Goal: Task Accomplishment & Management: Complete application form

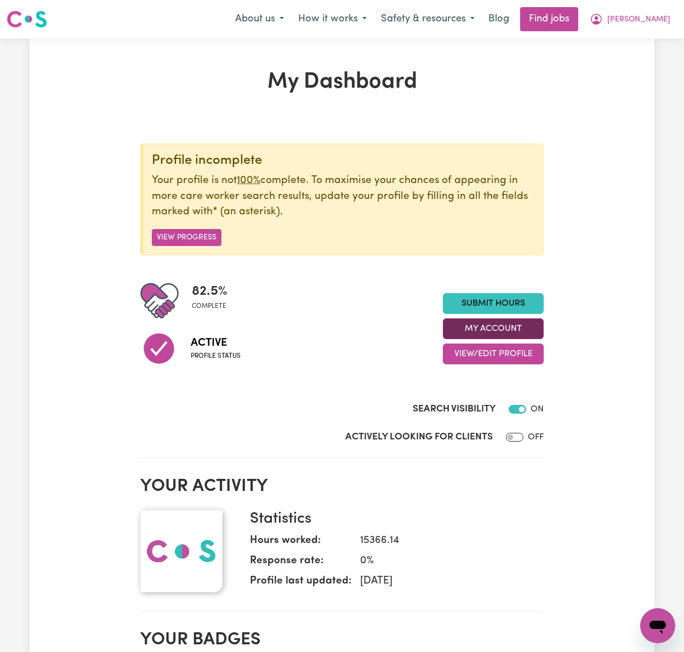
click at [539, 326] on button "My Account" at bounding box center [493, 328] width 101 height 21
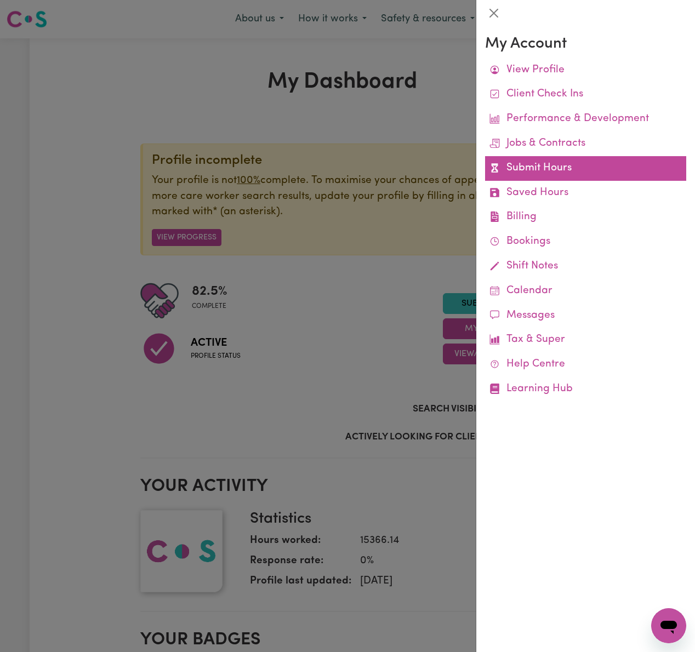
click at [560, 176] on link "Submit Hours" at bounding box center [585, 168] width 201 height 25
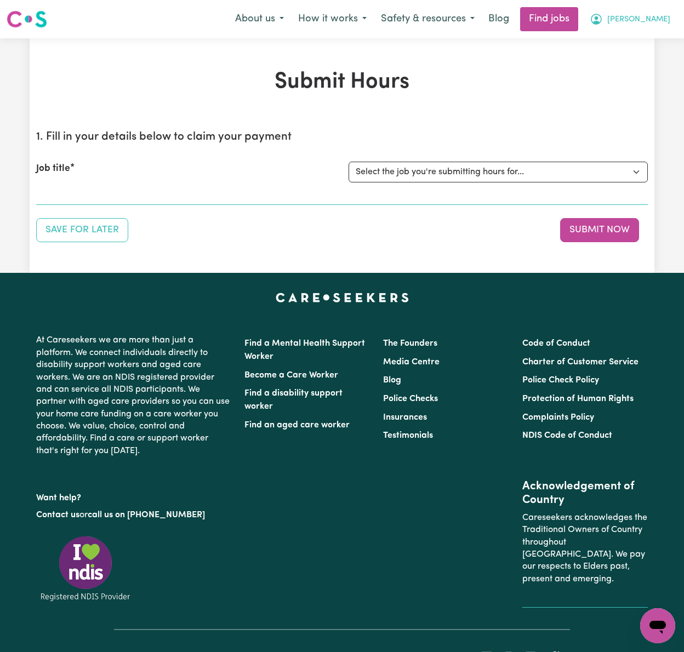
click at [654, 19] on span "[PERSON_NAME]" at bounding box center [638, 20] width 63 height 12
click at [654, 64] on link "My Dashboard" at bounding box center [633, 63] width 87 height 21
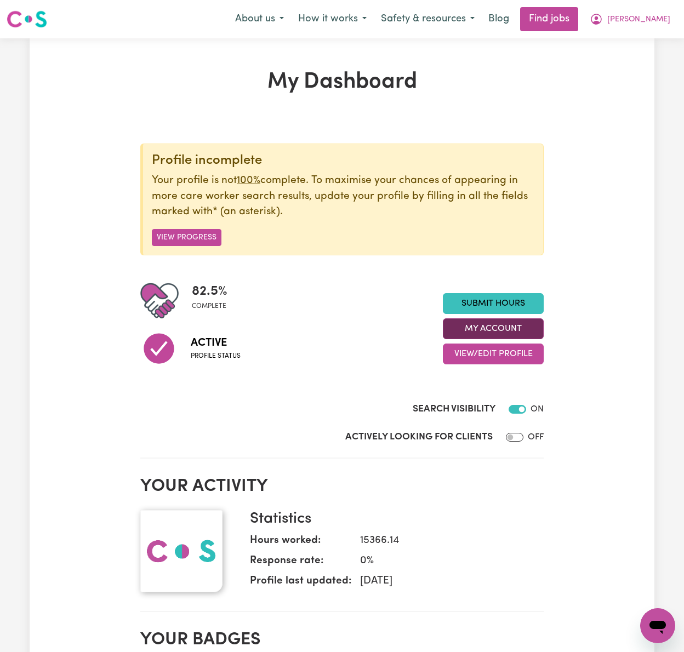
click at [527, 331] on button "My Account" at bounding box center [493, 328] width 101 height 21
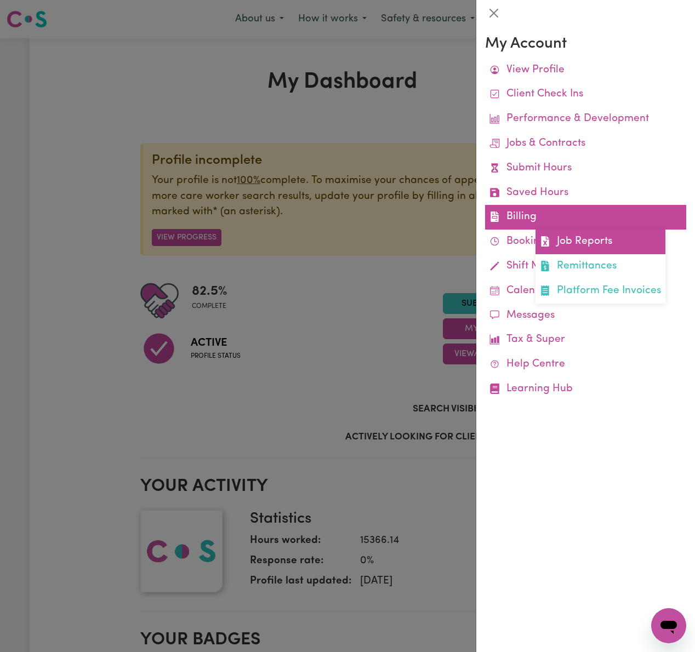
click at [595, 238] on link "Job Reports" at bounding box center [601, 242] width 130 height 25
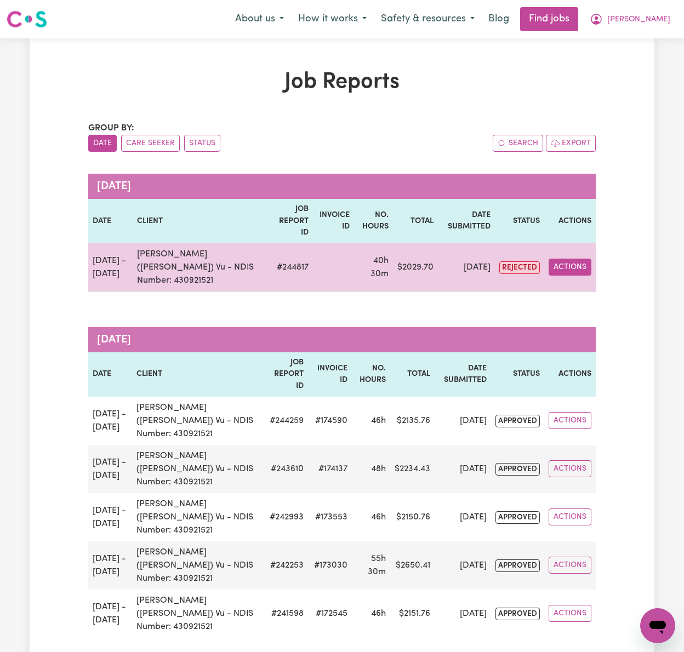
click at [590, 259] on button "Actions" at bounding box center [570, 267] width 43 height 17
click at [573, 282] on link "View Job Report" at bounding box center [596, 293] width 94 height 22
select select "pm"
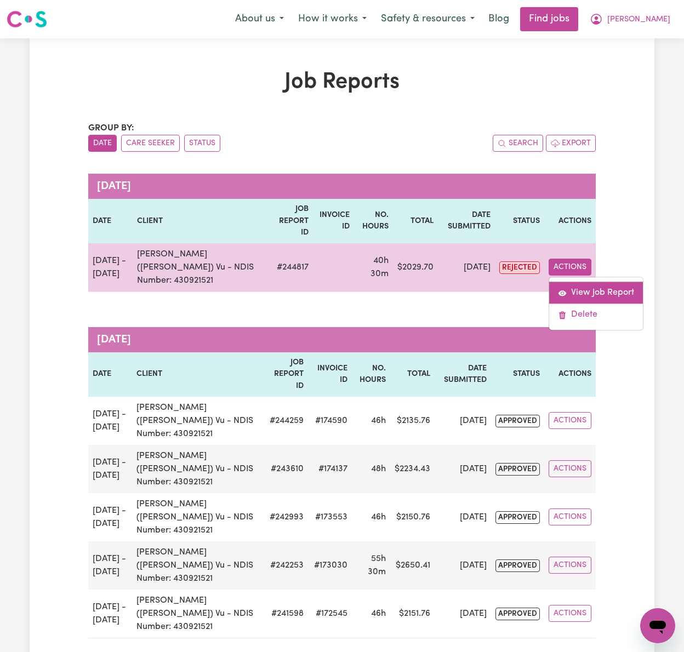
select select "pm"
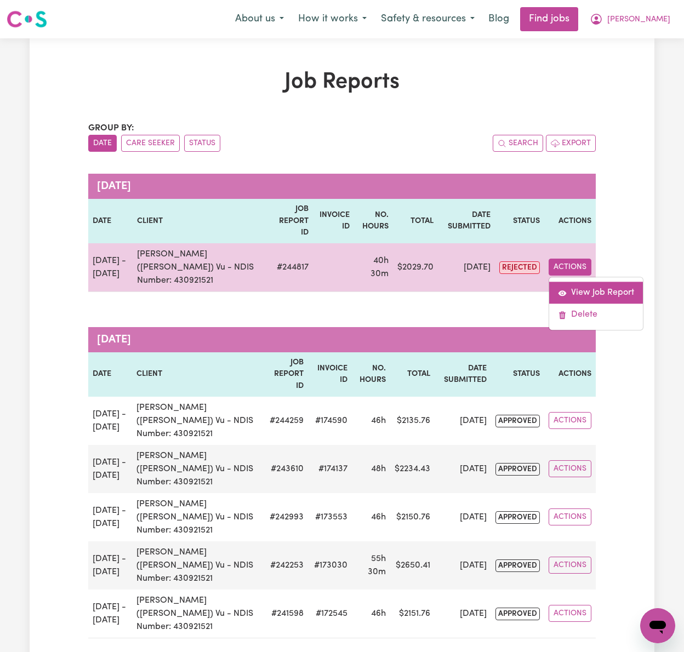
select select "pm"
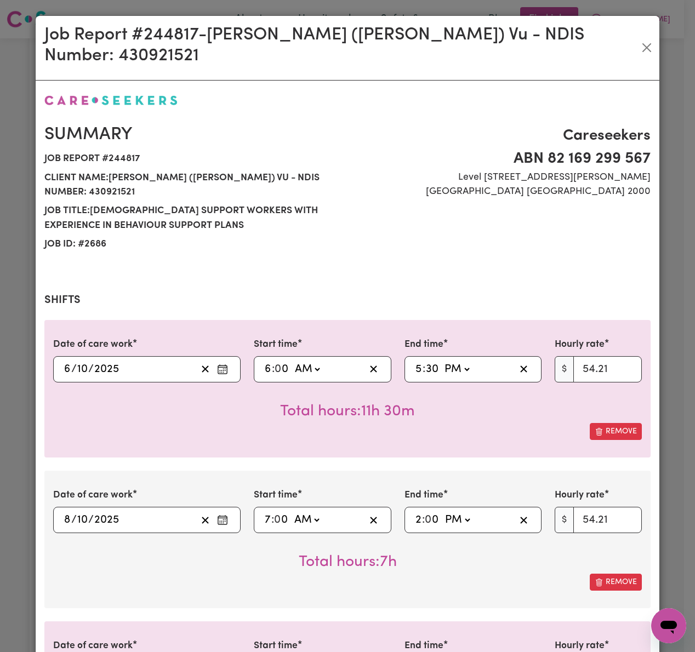
select select "54.21-Weekday"
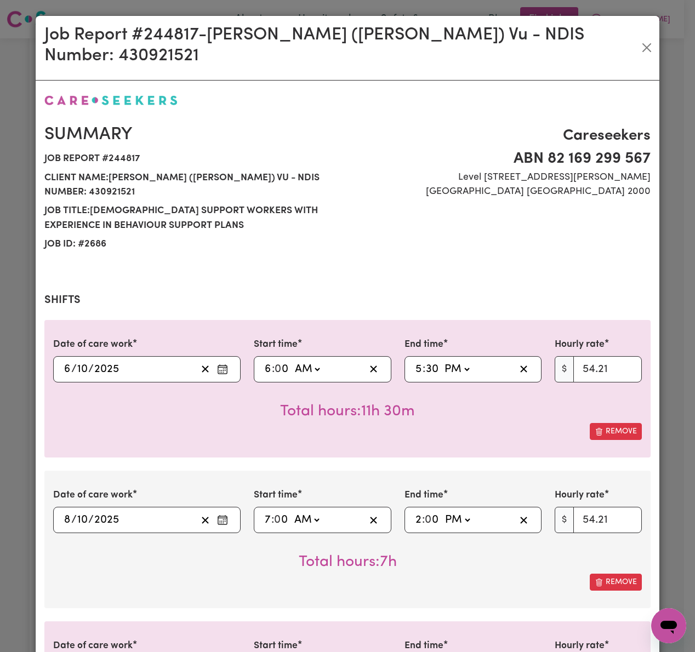
select select "54.21-Weekday"
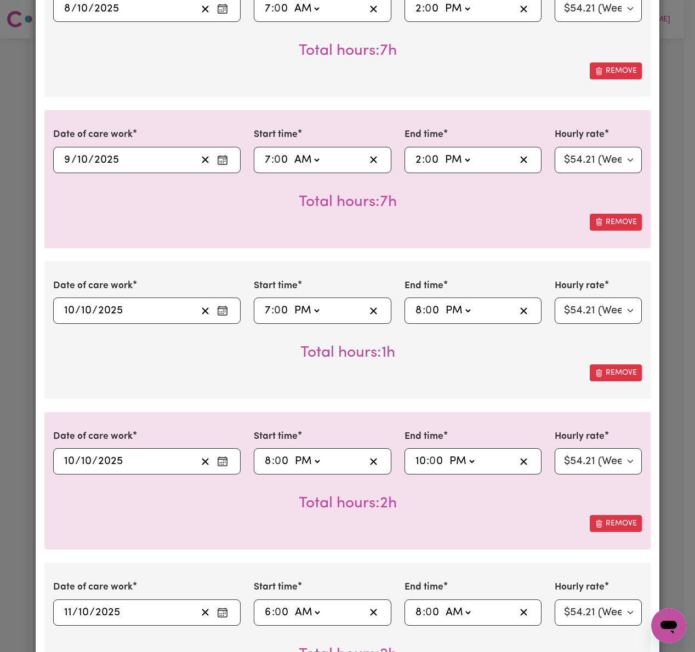
scroll to position [950, 0]
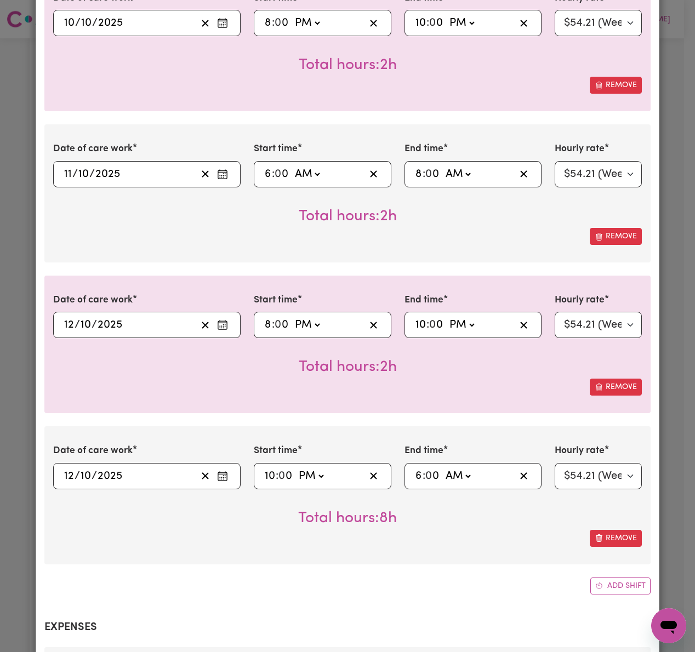
click at [217, 320] on icon "Enter the date of care work" at bounding box center [222, 325] width 11 height 11
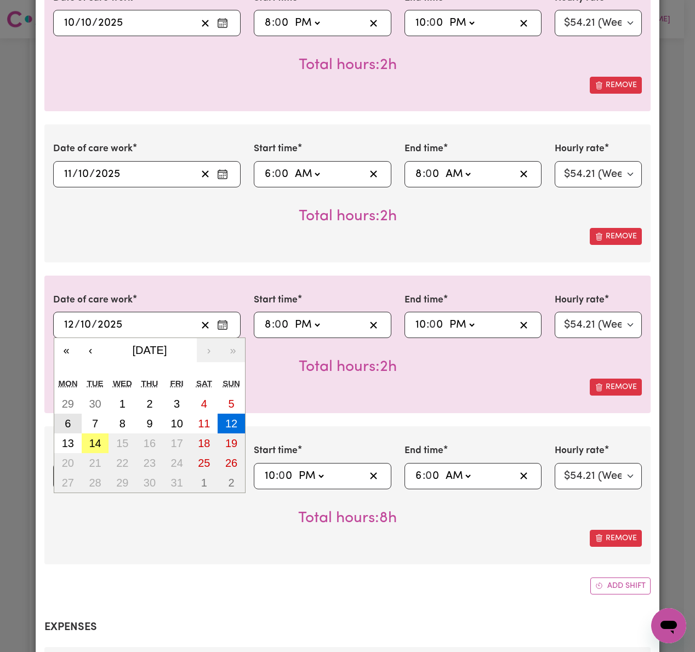
click at [58, 414] on button "6" at bounding box center [67, 424] width 27 height 20
type input "[DATE]"
type input "6"
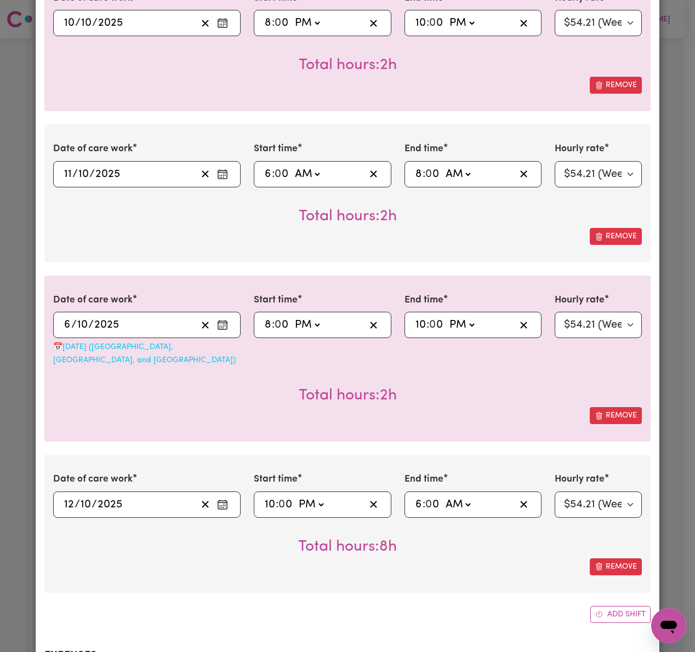
click at [219, 505] on circle "Enter the date of care work" at bounding box center [219, 505] width 1 height 1
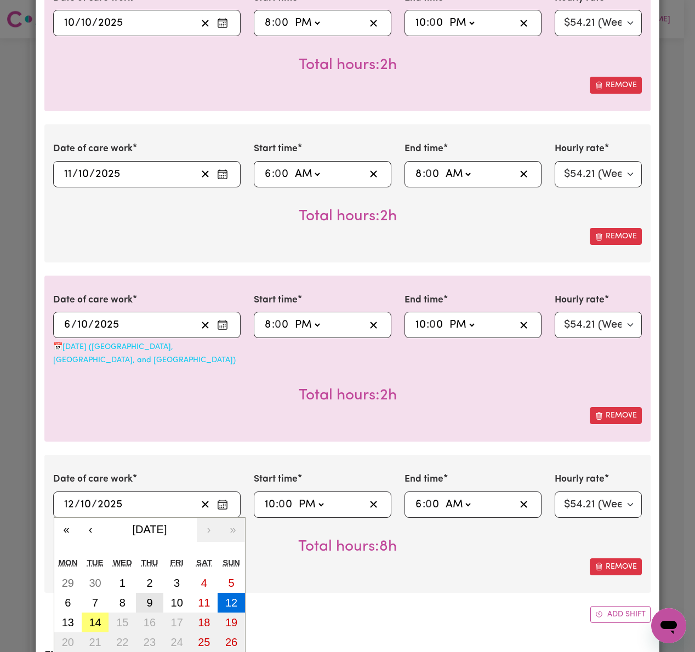
click at [146, 597] on abbr "9" at bounding box center [149, 603] width 6 height 12
type input "[DATE]"
type input "9"
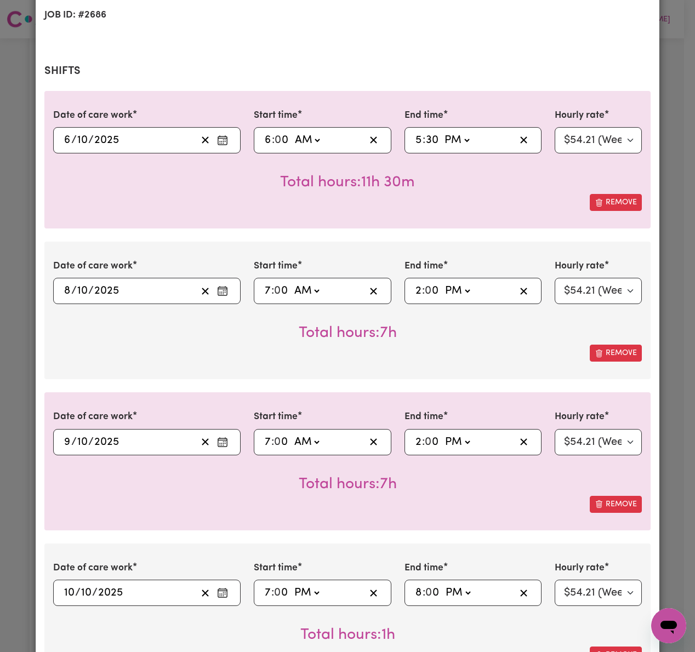
scroll to position [0, 0]
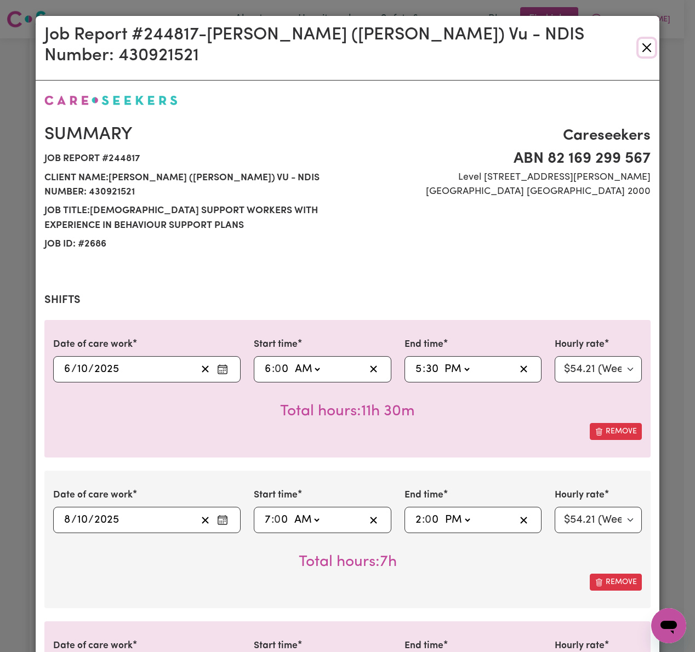
click at [642, 39] on button "Close" at bounding box center [647, 48] width 16 height 18
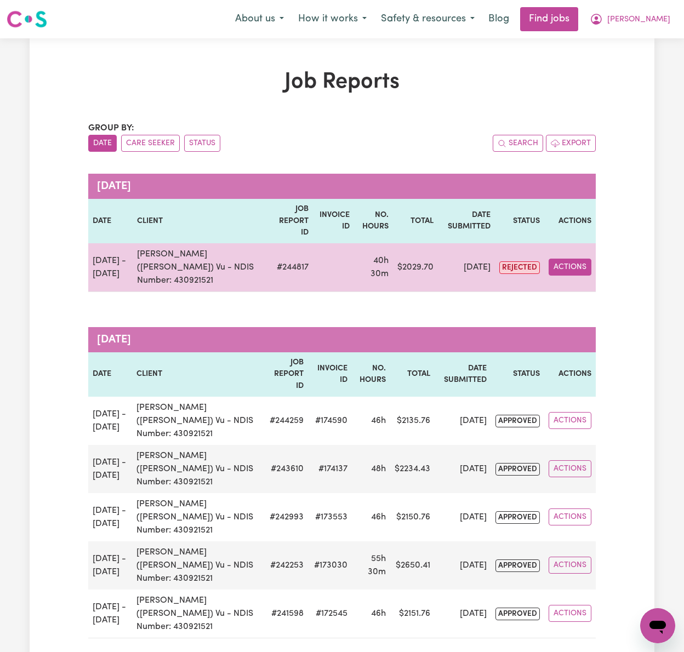
click at [566, 259] on button "Actions" at bounding box center [570, 267] width 43 height 17
click at [591, 282] on link "View Job Report" at bounding box center [596, 293] width 94 height 22
select select "pm"
select select "54.21-Weekday"
select select "pm"
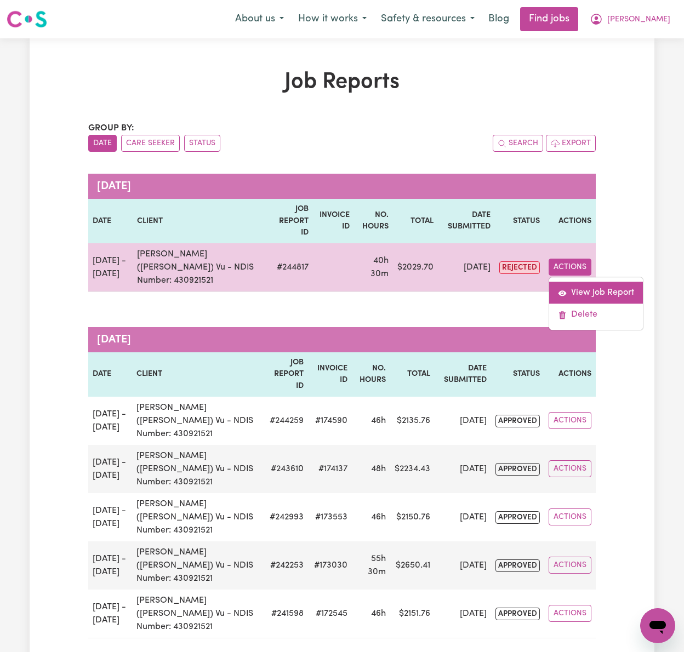
select select "54.21-Weekday"
select select "pm"
select select "54.21-Weekday"
select select "pm"
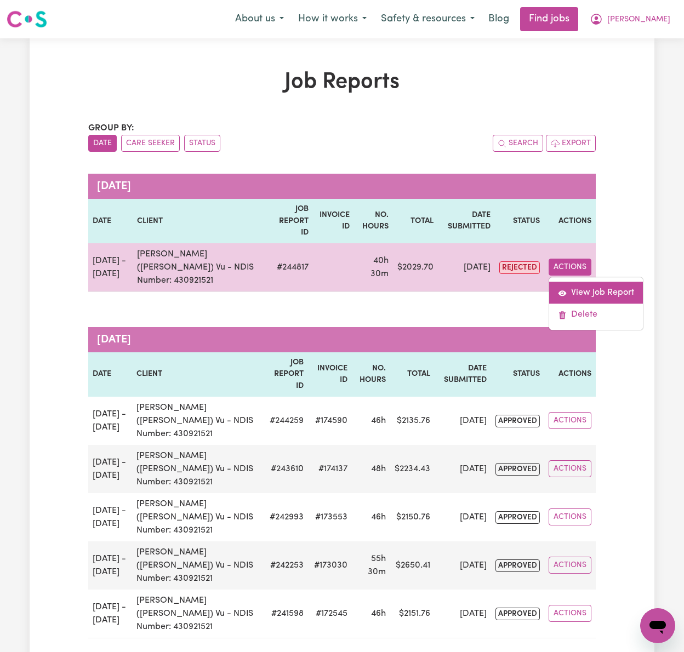
select select "54.21-Weekday"
select select "pm"
select select "54.21-Weekday"
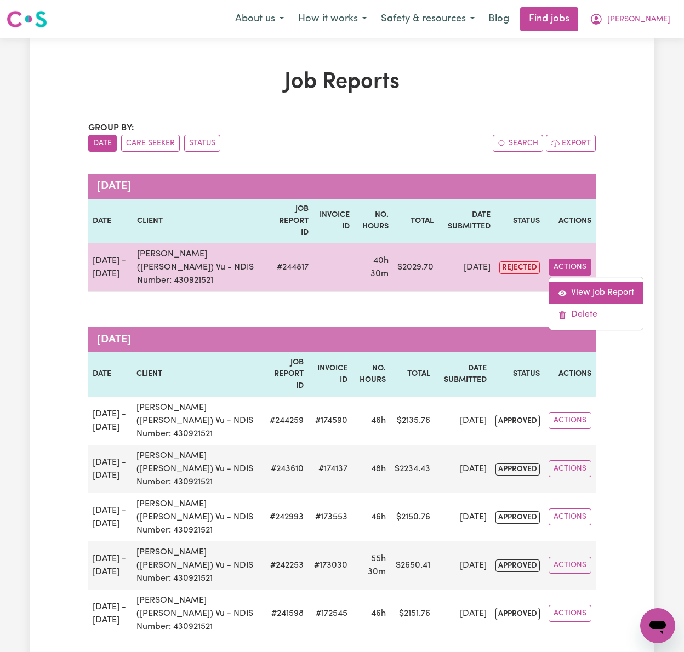
select select "pm"
select select "54.21-Weekday"
select select "pm"
select select "54.21-Weekday"
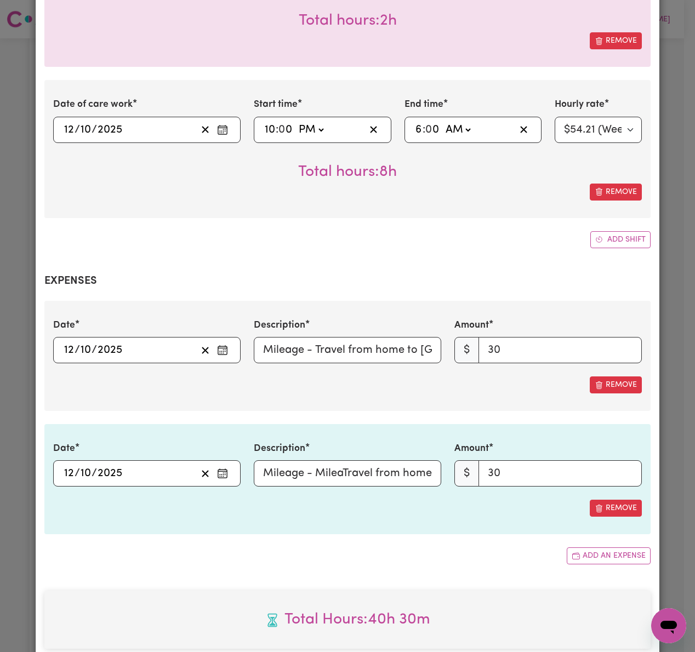
scroll to position [1316, 0]
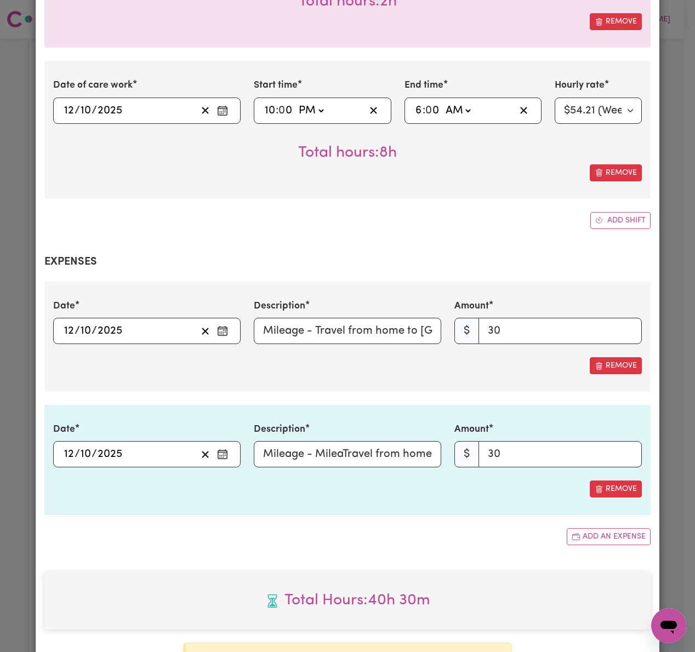
click at [222, 326] on icon "Enter the date of expense" at bounding box center [222, 331] width 11 height 11
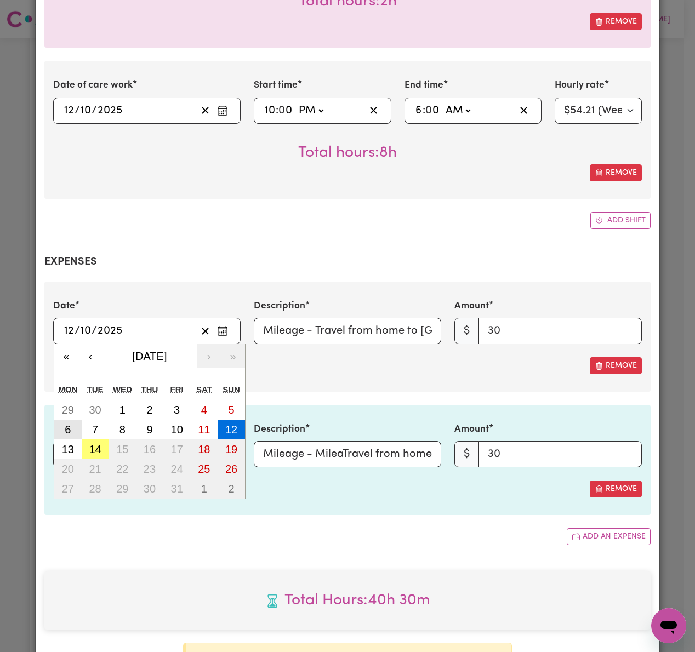
drag, startPoint x: 62, startPoint y: 397, endPoint x: 91, endPoint y: 397, distance: 28.5
click at [65, 424] on abbr "6" at bounding box center [68, 430] width 6 height 12
type input "[DATE]"
type input "6"
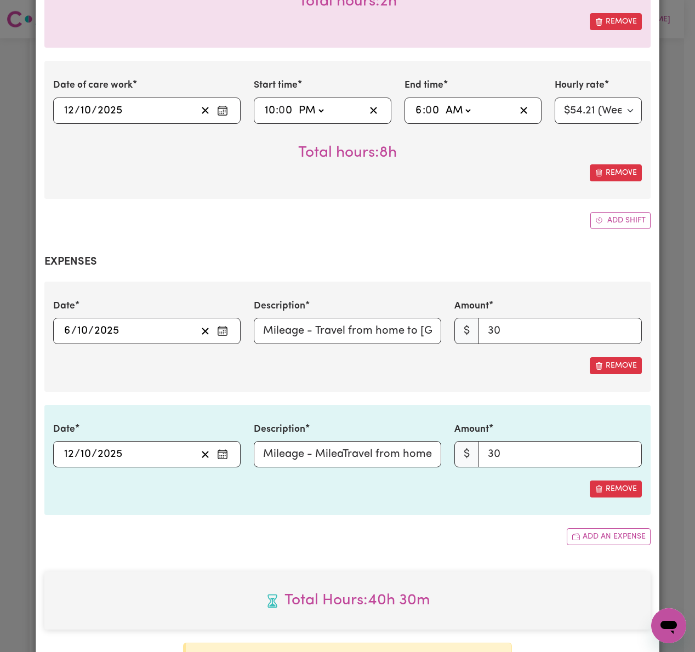
click at [217, 449] on icon "Enter the date of expense" at bounding box center [222, 454] width 11 height 11
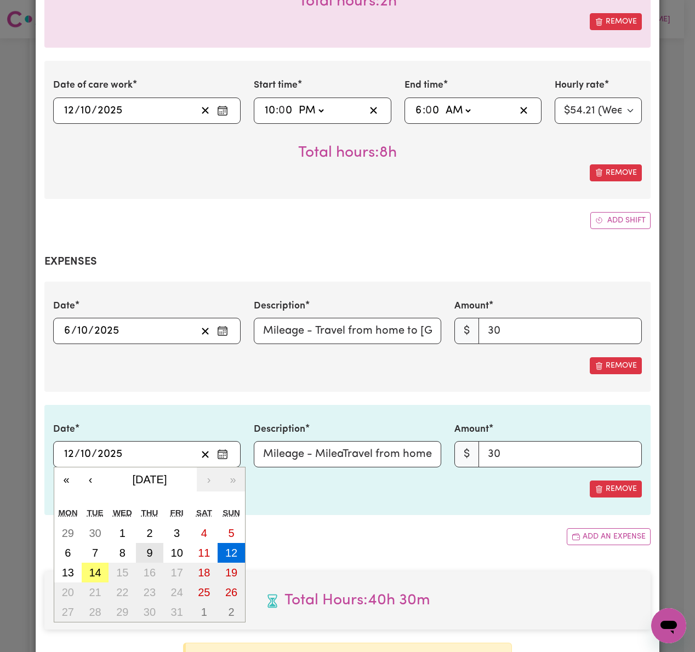
click at [140, 543] on button "9" at bounding box center [149, 553] width 27 height 20
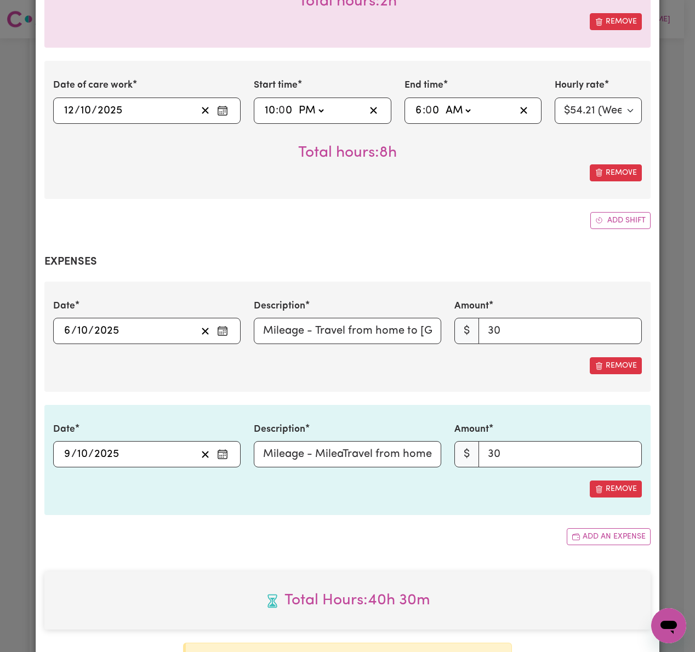
type input "[DATE]"
type input "9"
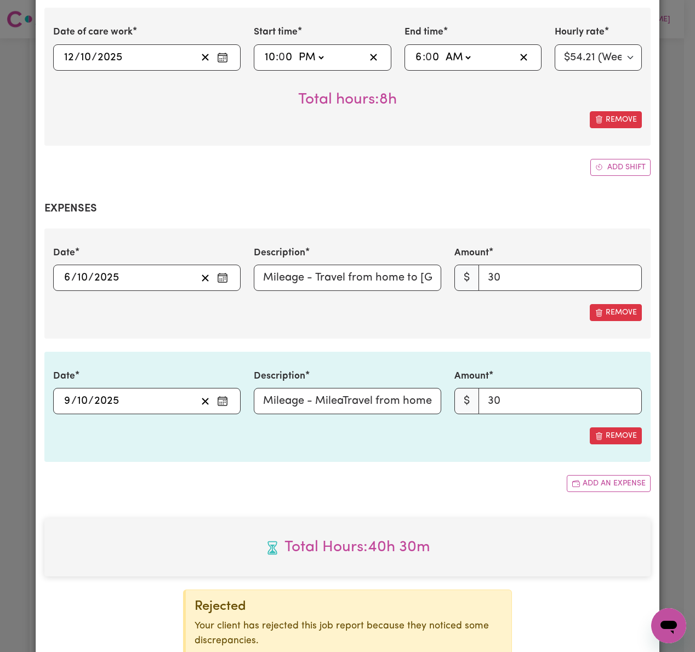
scroll to position [1447, 0]
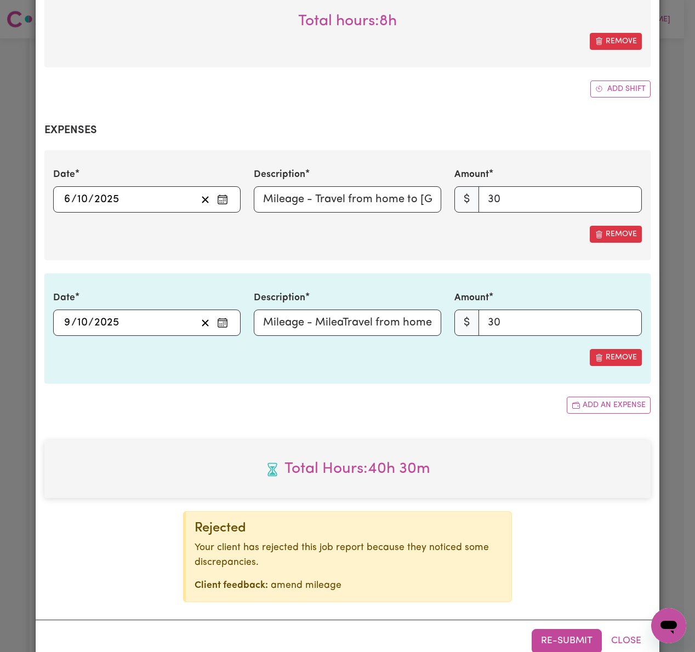
click at [576, 629] on button "Re-submit" at bounding box center [567, 641] width 70 height 24
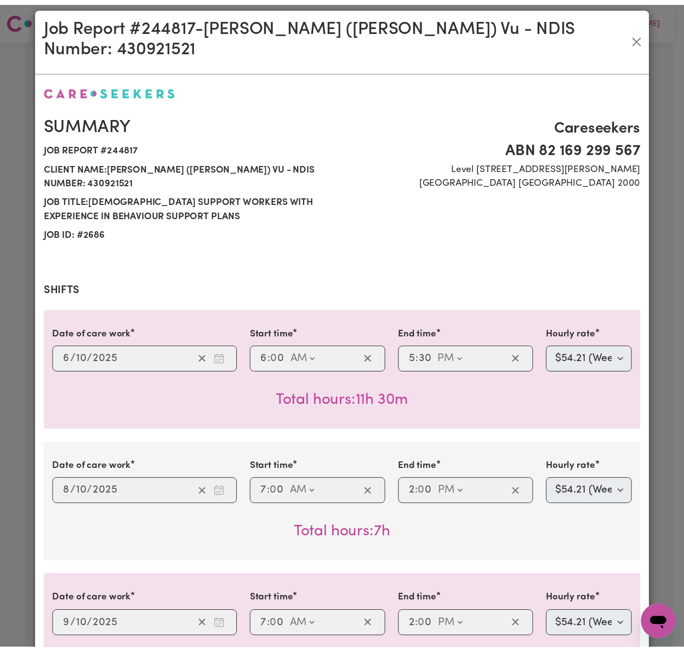
scroll to position [0, 0]
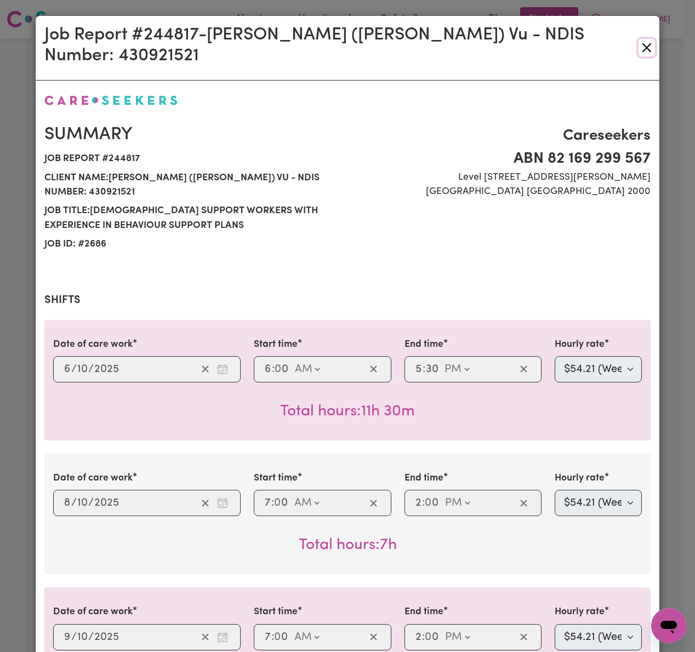
click at [644, 39] on button "Close" at bounding box center [647, 48] width 16 height 18
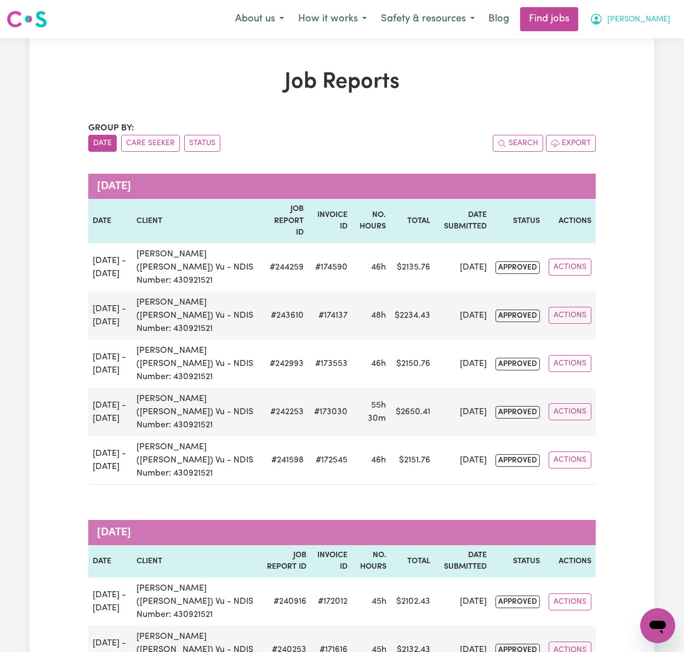
click at [659, 14] on span "[PERSON_NAME]" at bounding box center [638, 20] width 63 height 12
click at [627, 79] on link "Logout" at bounding box center [633, 83] width 87 height 21
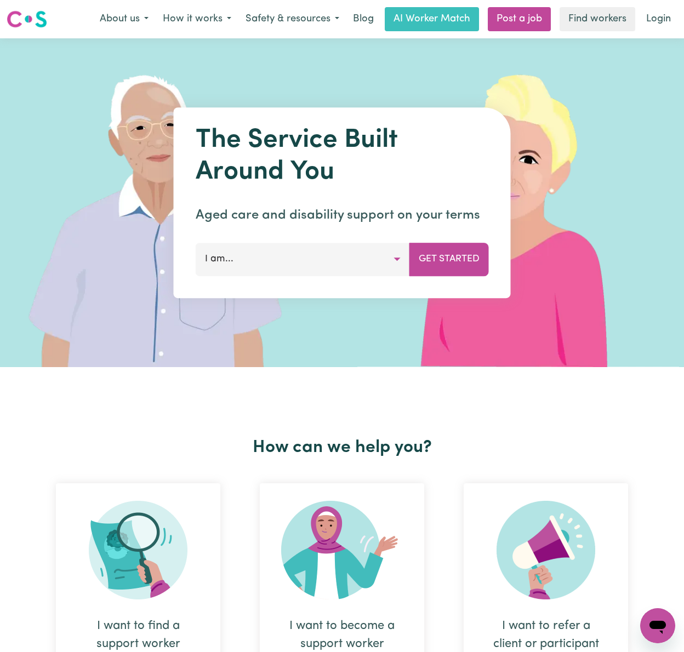
drag, startPoint x: 627, startPoint y: 79, endPoint x: 647, endPoint y: 15, distance: 66.6
click at [647, 15] on link "Login" at bounding box center [659, 19] width 38 height 24
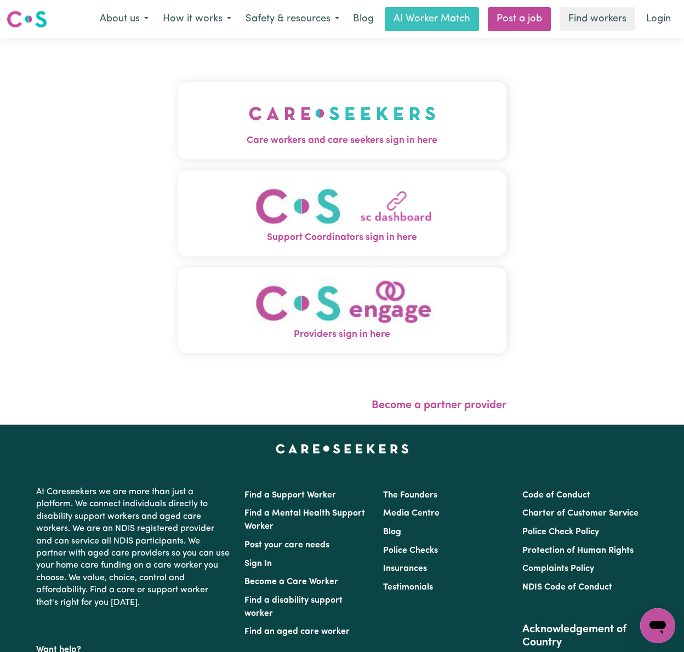
drag, startPoint x: 276, startPoint y: 122, endPoint x: 285, endPoint y: 124, distance: 9.0
click at [276, 122] on img "Care workers and care seekers sign in here" at bounding box center [342, 113] width 187 height 41
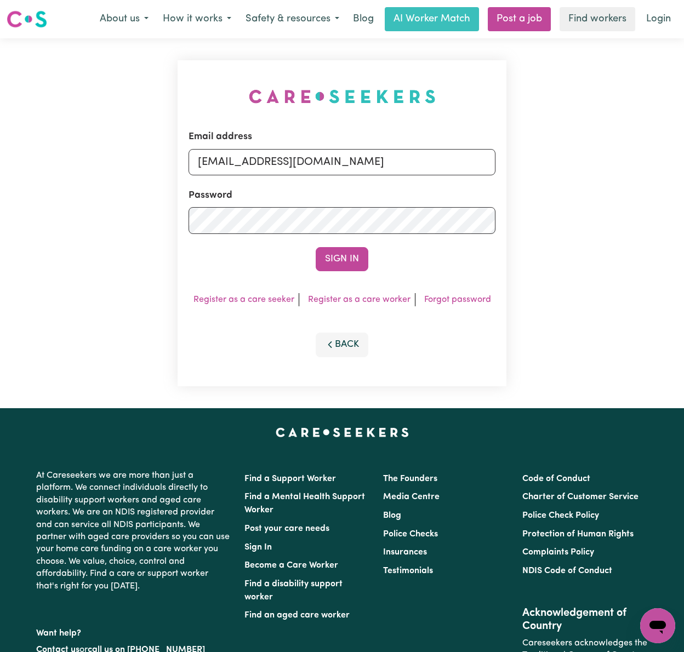
click at [334, 147] on div "Email address [EMAIL_ADDRESS][DOMAIN_NAME]" at bounding box center [342, 152] width 307 height 45
drag, startPoint x: 371, startPoint y: 156, endPoint x: 369, endPoint y: 167, distance: 10.6
click at [371, 156] on input "[EMAIL_ADDRESS][DOMAIN_NAME]" at bounding box center [342, 162] width 307 height 26
drag, startPoint x: 257, startPoint y: 158, endPoint x: 674, endPoint y: 162, distance: 417.7
click at [674, 162] on div "Email address [EMAIL_ADDRESS][DOMAIN_NAME] Password Sign In Register as a care …" at bounding box center [342, 223] width 684 height 370
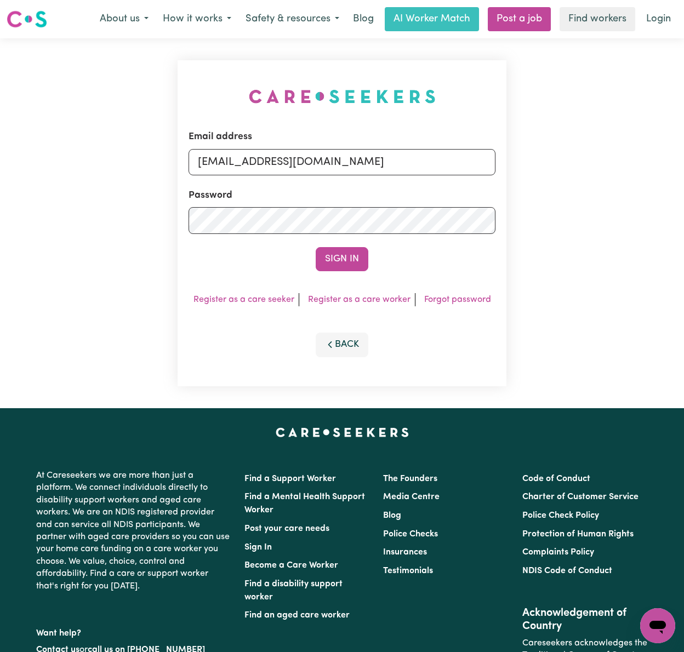
type input "[EMAIL_ADDRESS][DOMAIN_NAME]"
click at [316, 247] on button "Sign In" at bounding box center [342, 259] width 53 height 24
